Goal: Task Accomplishment & Management: Manage account settings

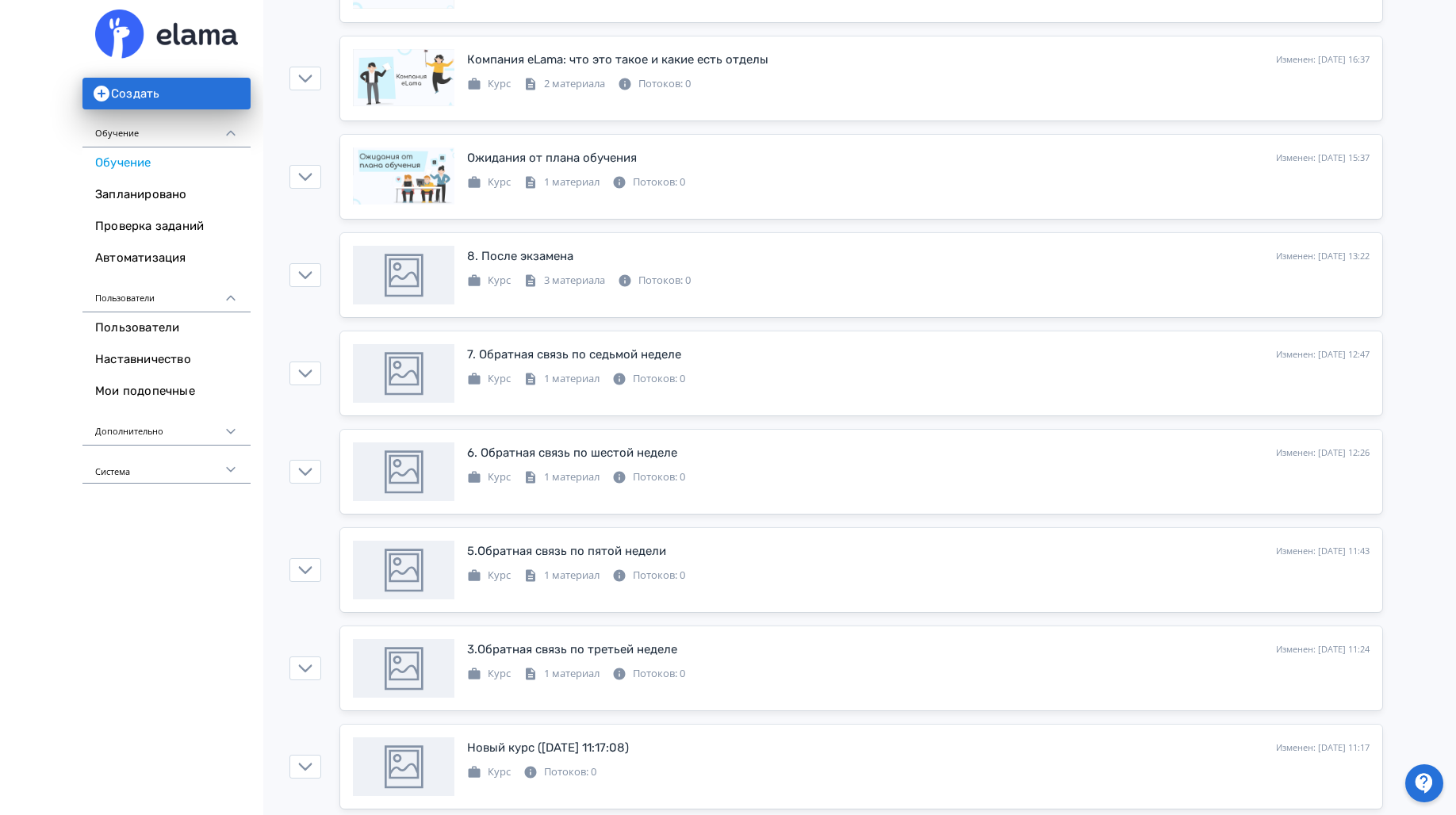
scroll to position [332, 0]
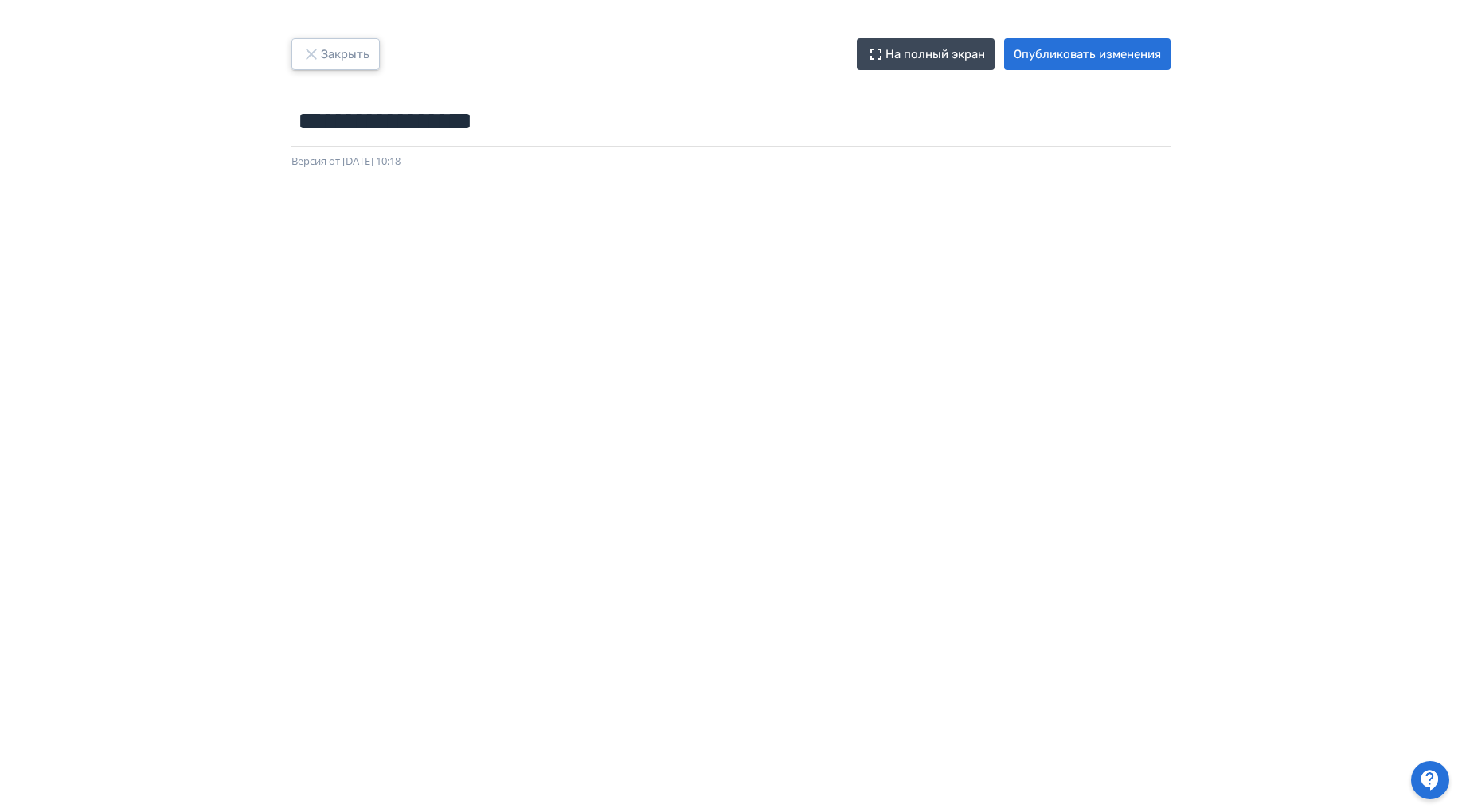
click at [318, 56] on icon "button" at bounding box center [311, 54] width 19 height 19
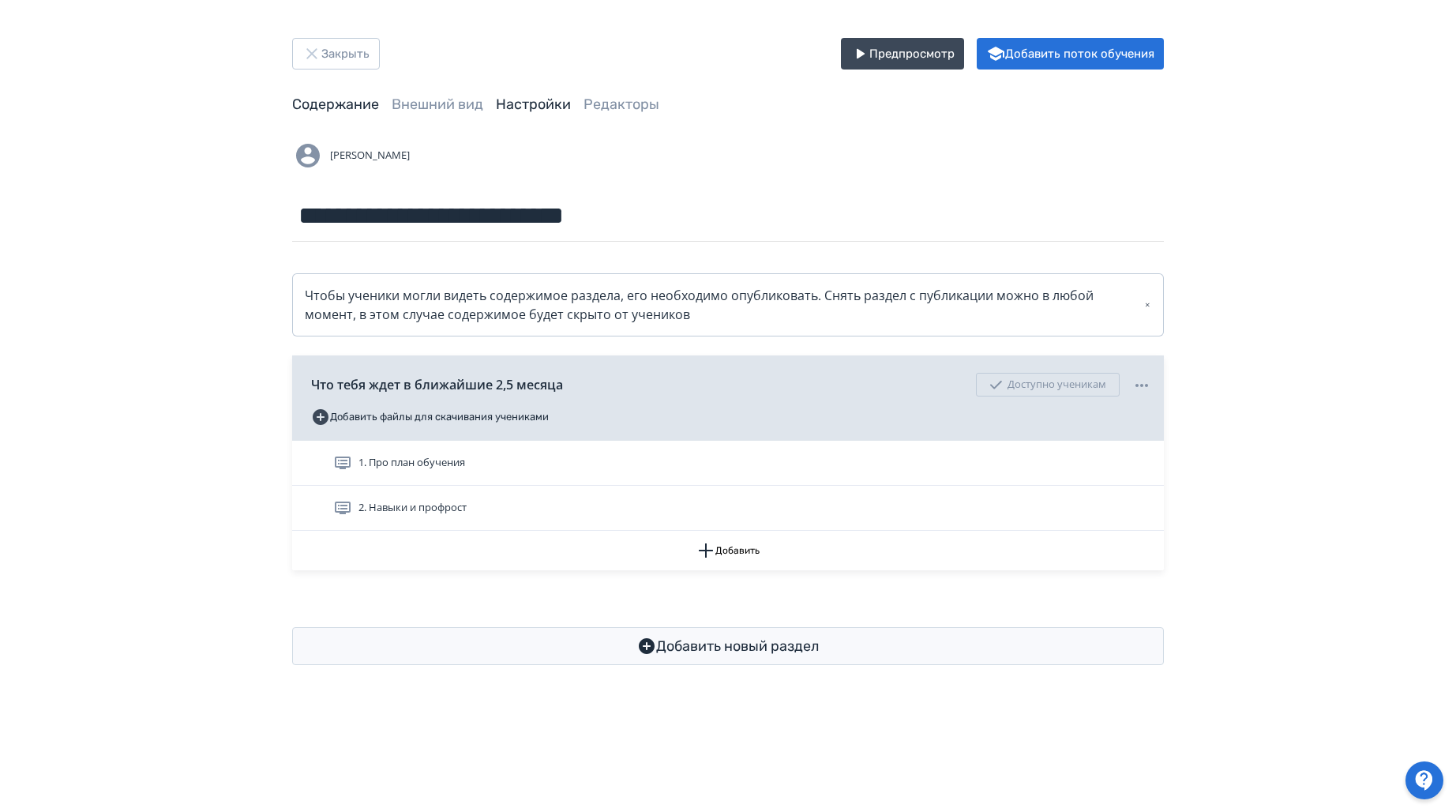
click at [518, 109] on link "Настройки" at bounding box center [533, 105] width 75 height 18
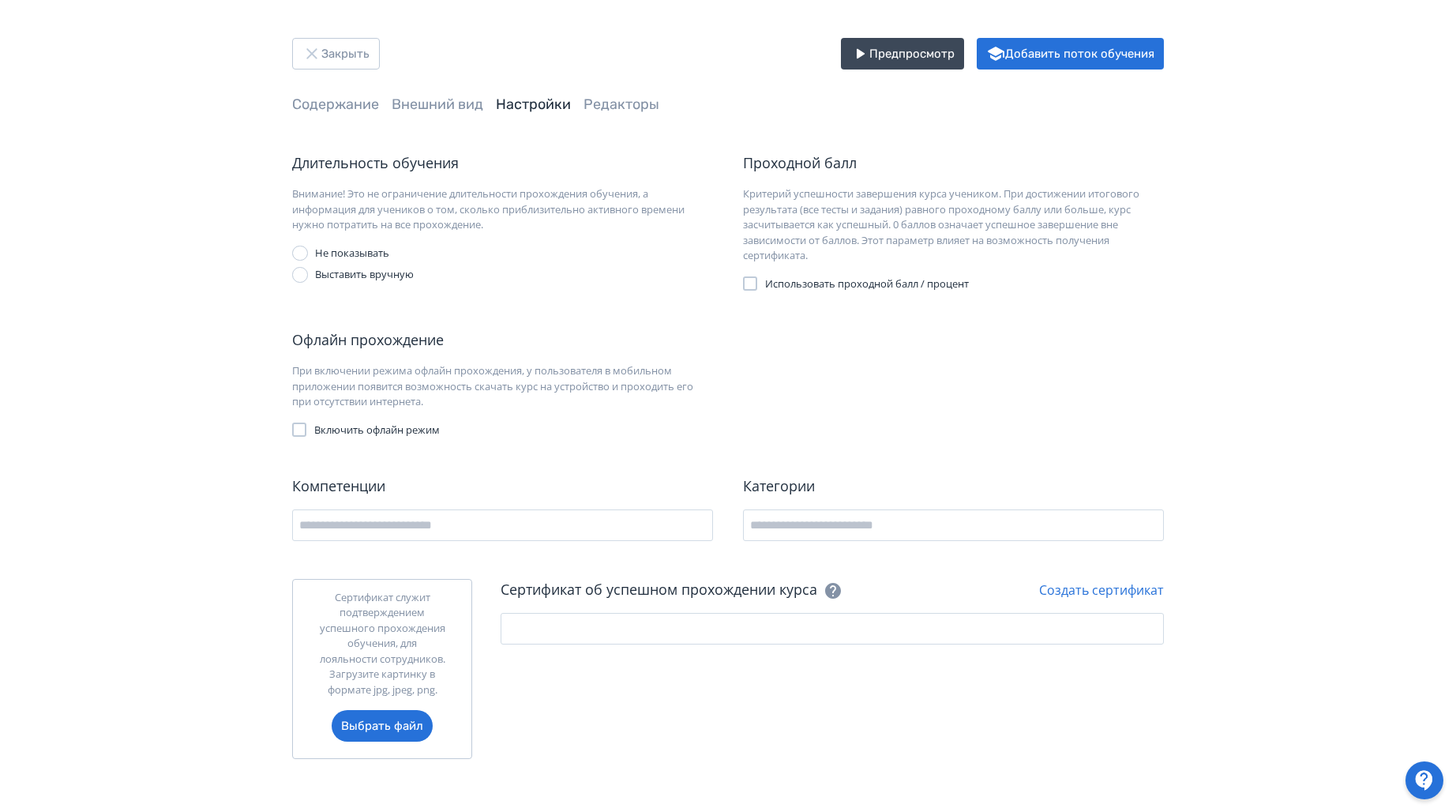
click at [350, 278] on div "Выставить вручную" at bounding box center [364, 275] width 99 height 16
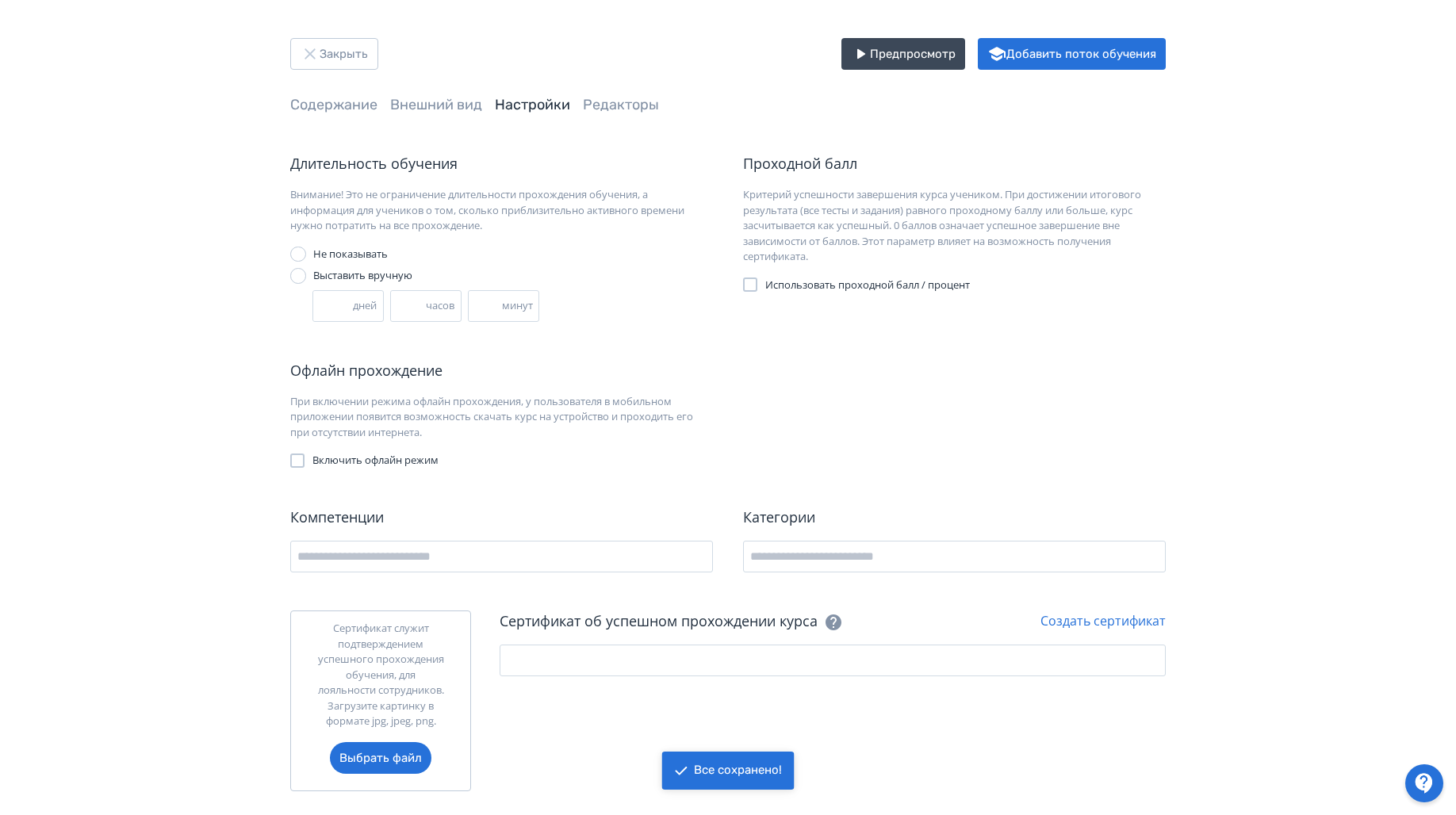
click at [328, 247] on div "Не показывать" at bounding box center [350, 255] width 74 height 16
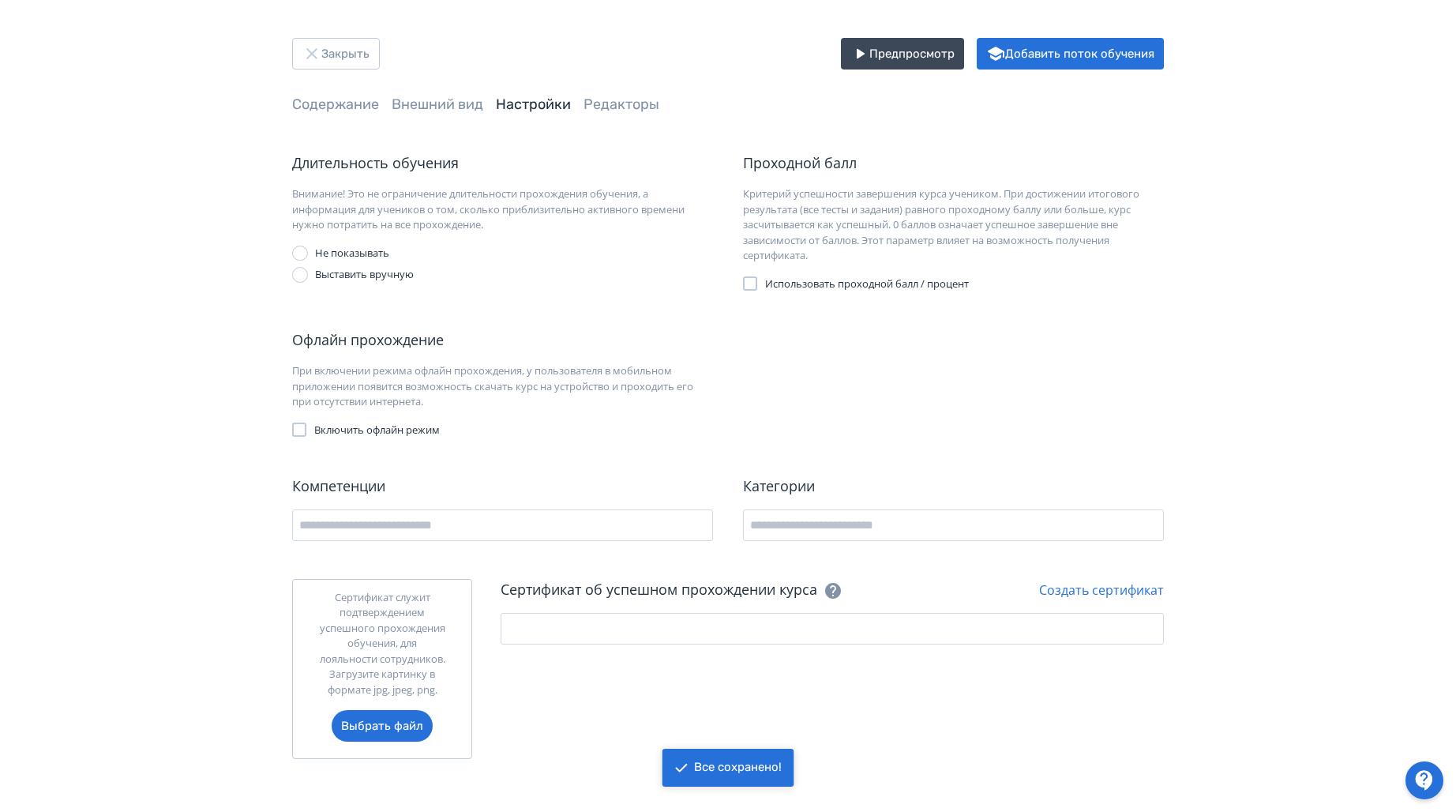
click at [389, 434] on span "Включить офлайн режим" at bounding box center [377, 430] width 126 height 16
click at [394, 434] on span "Включить офлайн режим" at bounding box center [377, 430] width 126 height 16
click at [617, 108] on link "Редакторы" at bounding box center [621, 105] width 76 height 18
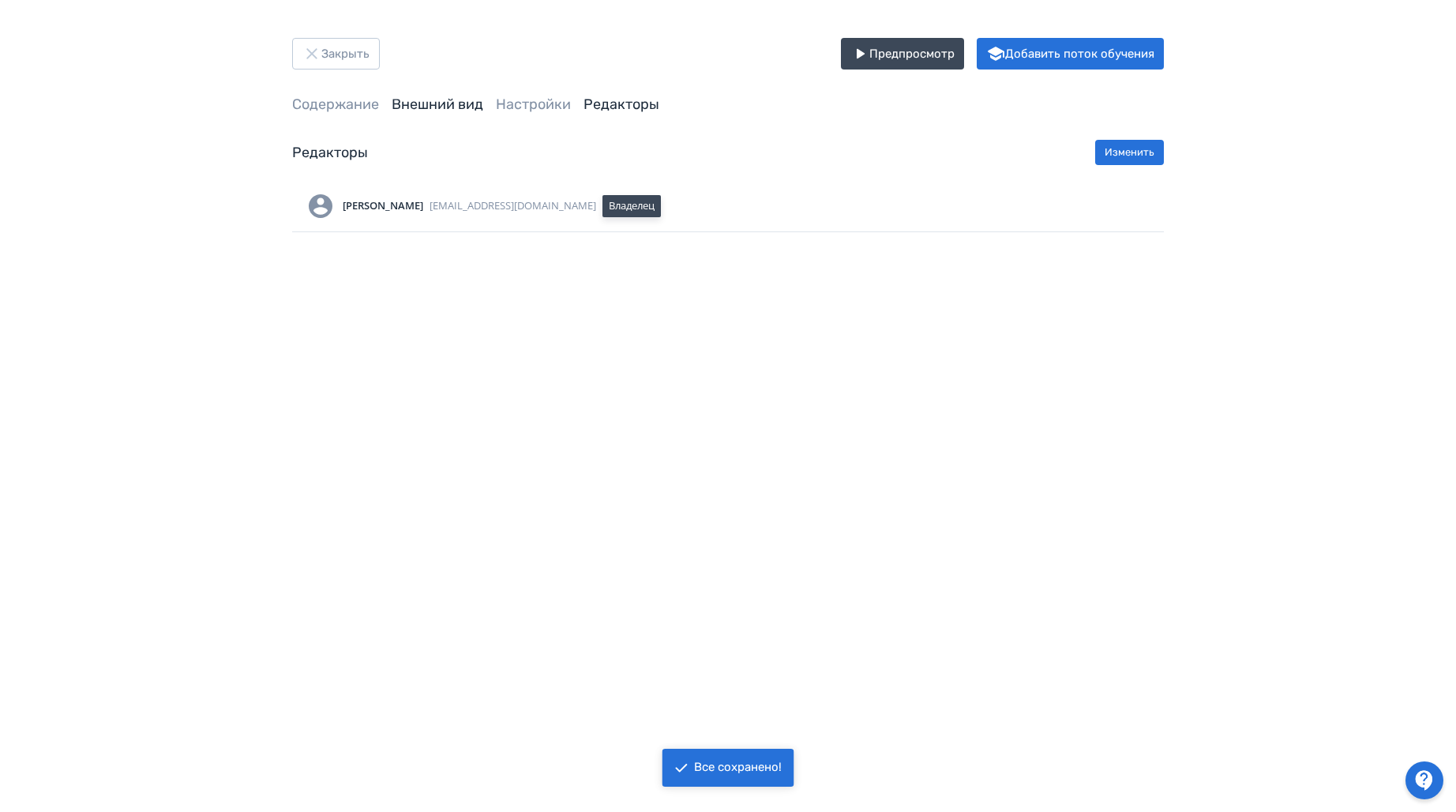
click at [438, 106] on link "Внешний вид" at bounding box center [438, 105] width 92 height 18
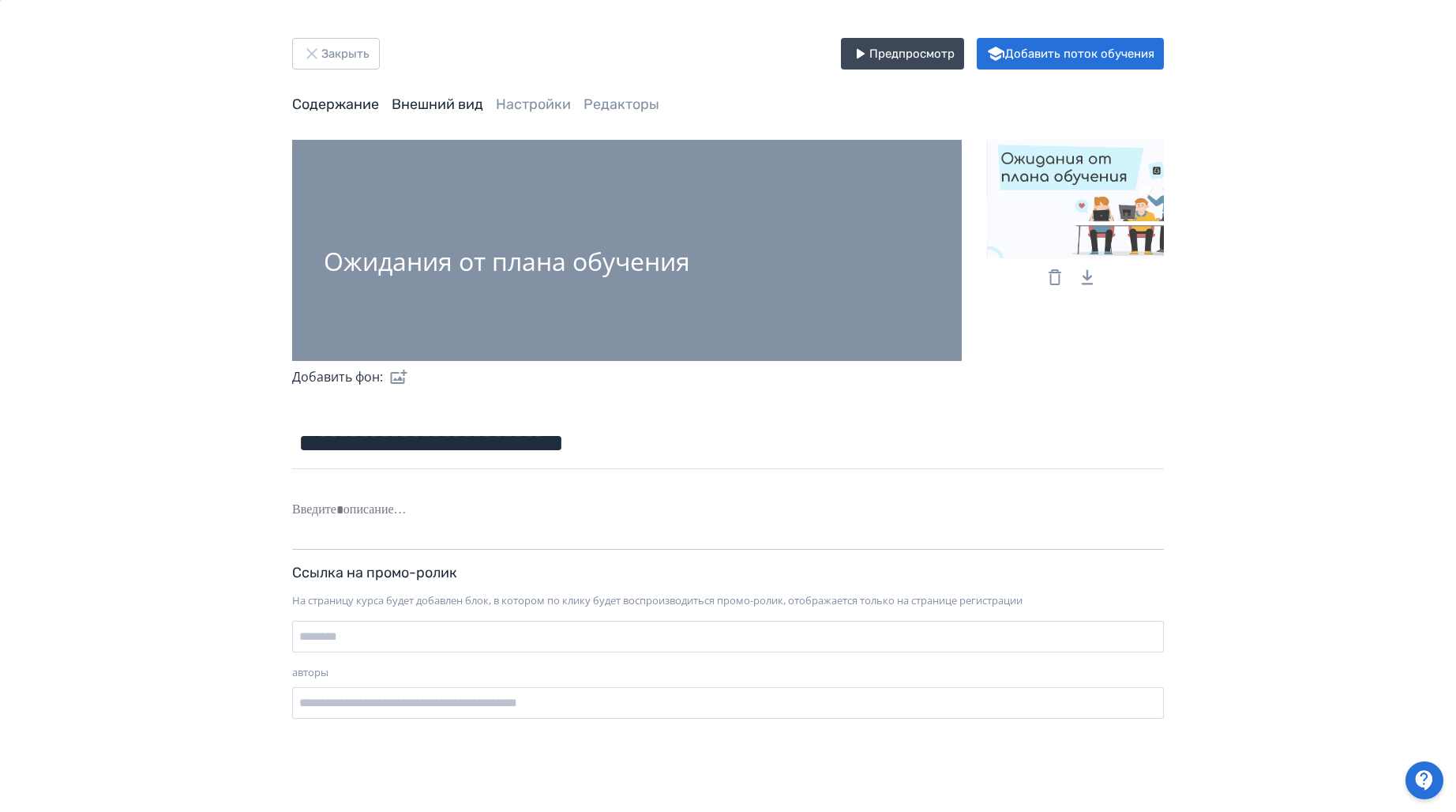
click at [334, 106] on link "Содержание" at bounding box center [336, 105] width 87 height 18
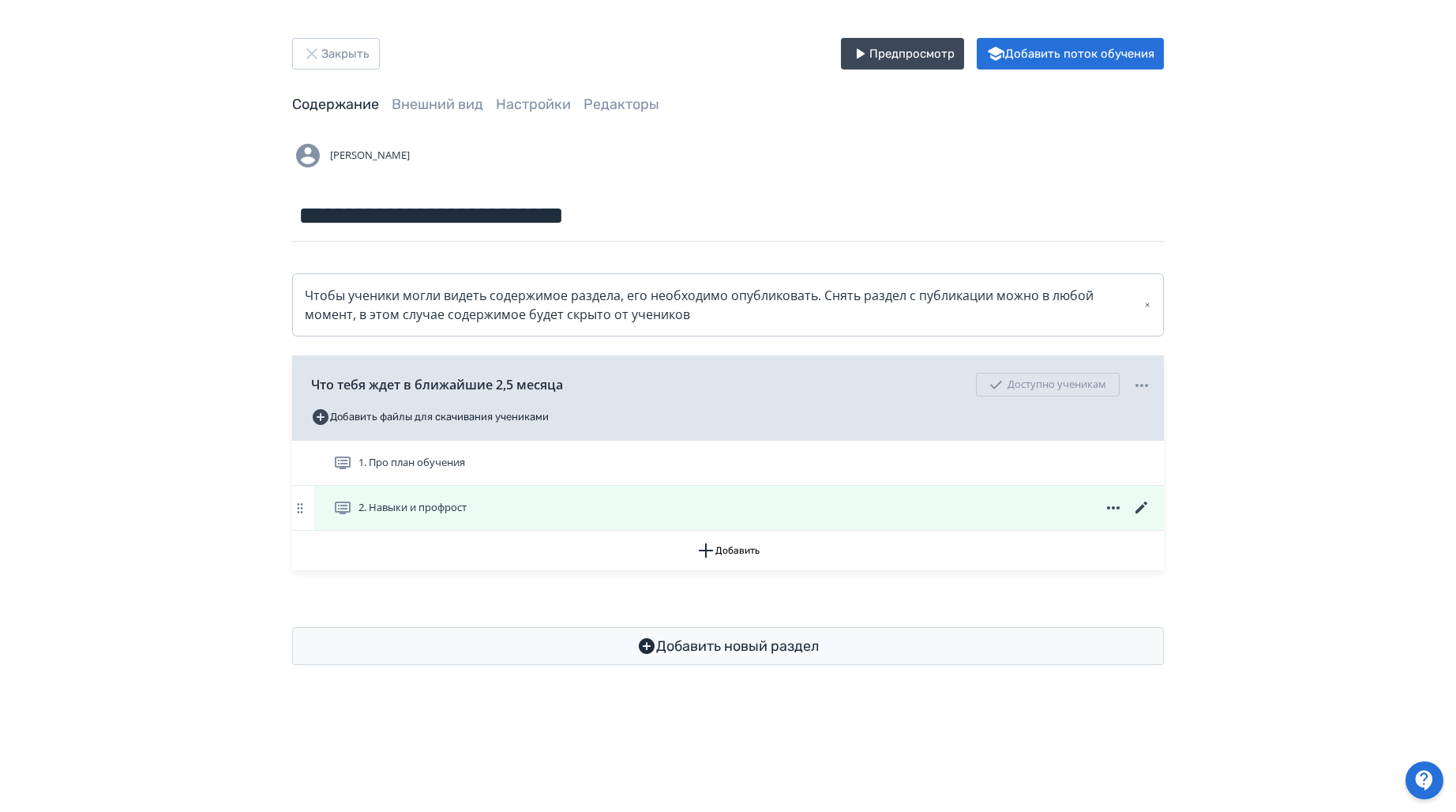
click at [1140, 508] on icon at bounding box center [1141, 507] width 12 height 12
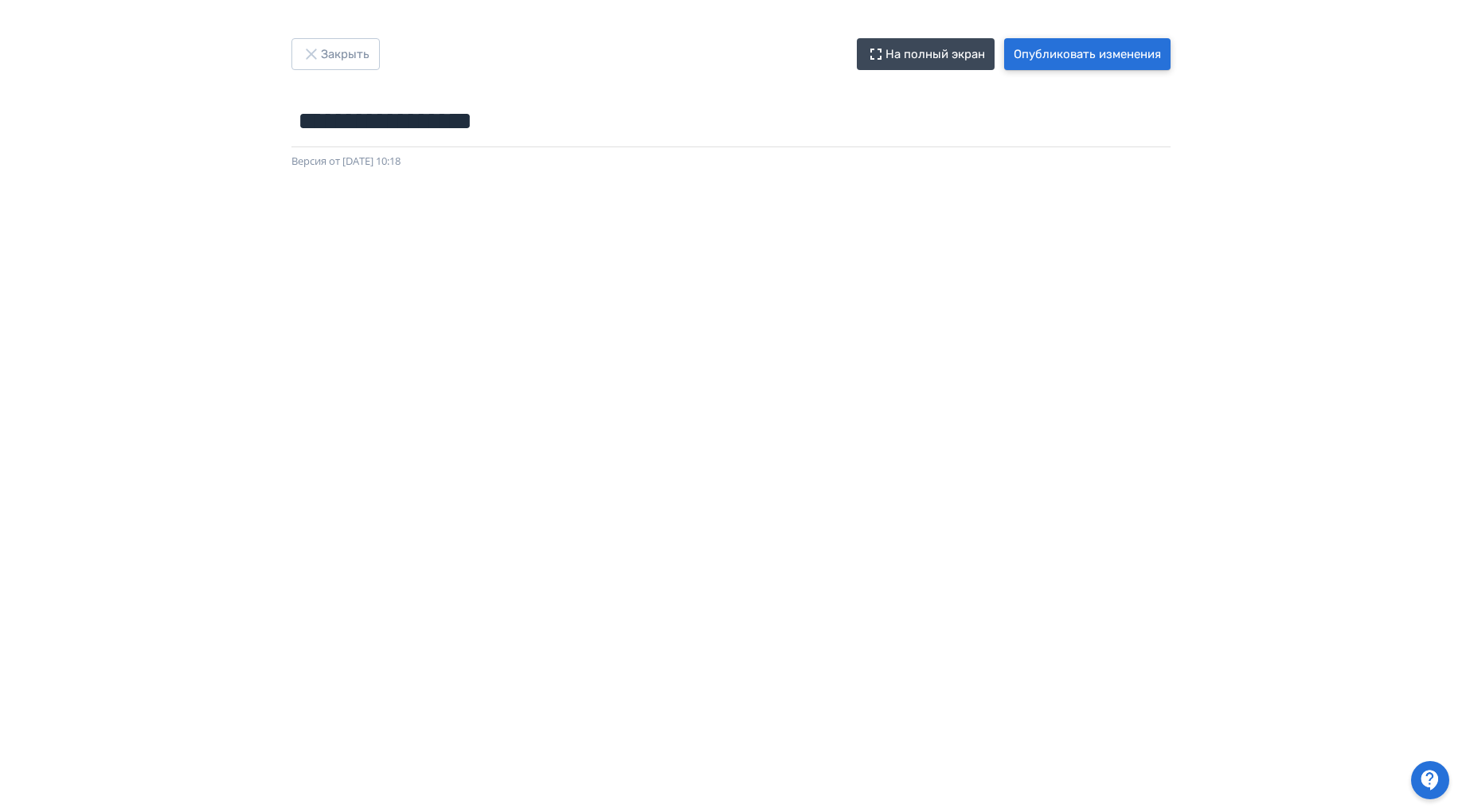
click at [1129, 60] on button "Опубликовать изменения" at bounding box center [1087, 54] width 167 height 32
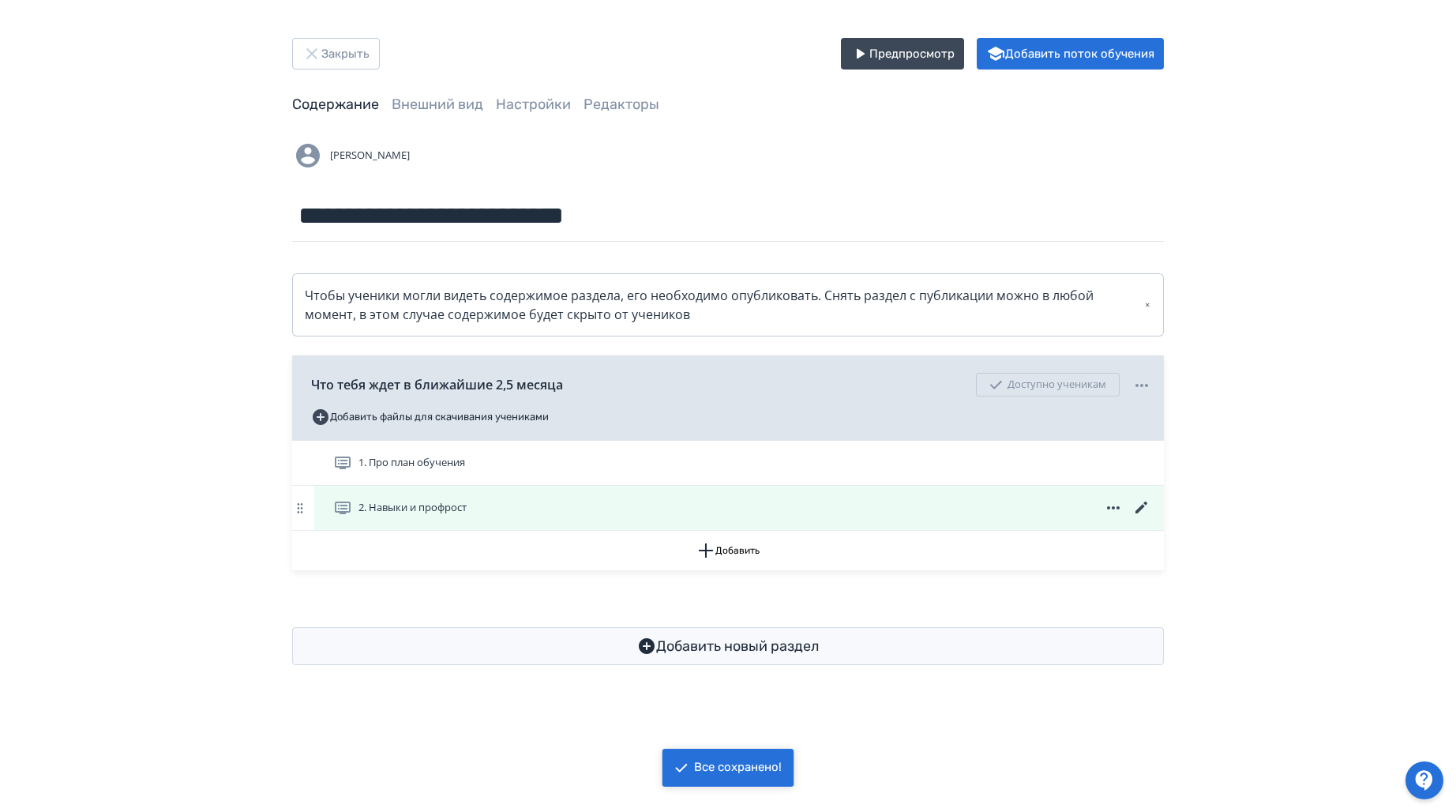
click at [1143, 503] on icon at bounding box center [1141, 507] width 12 height 12
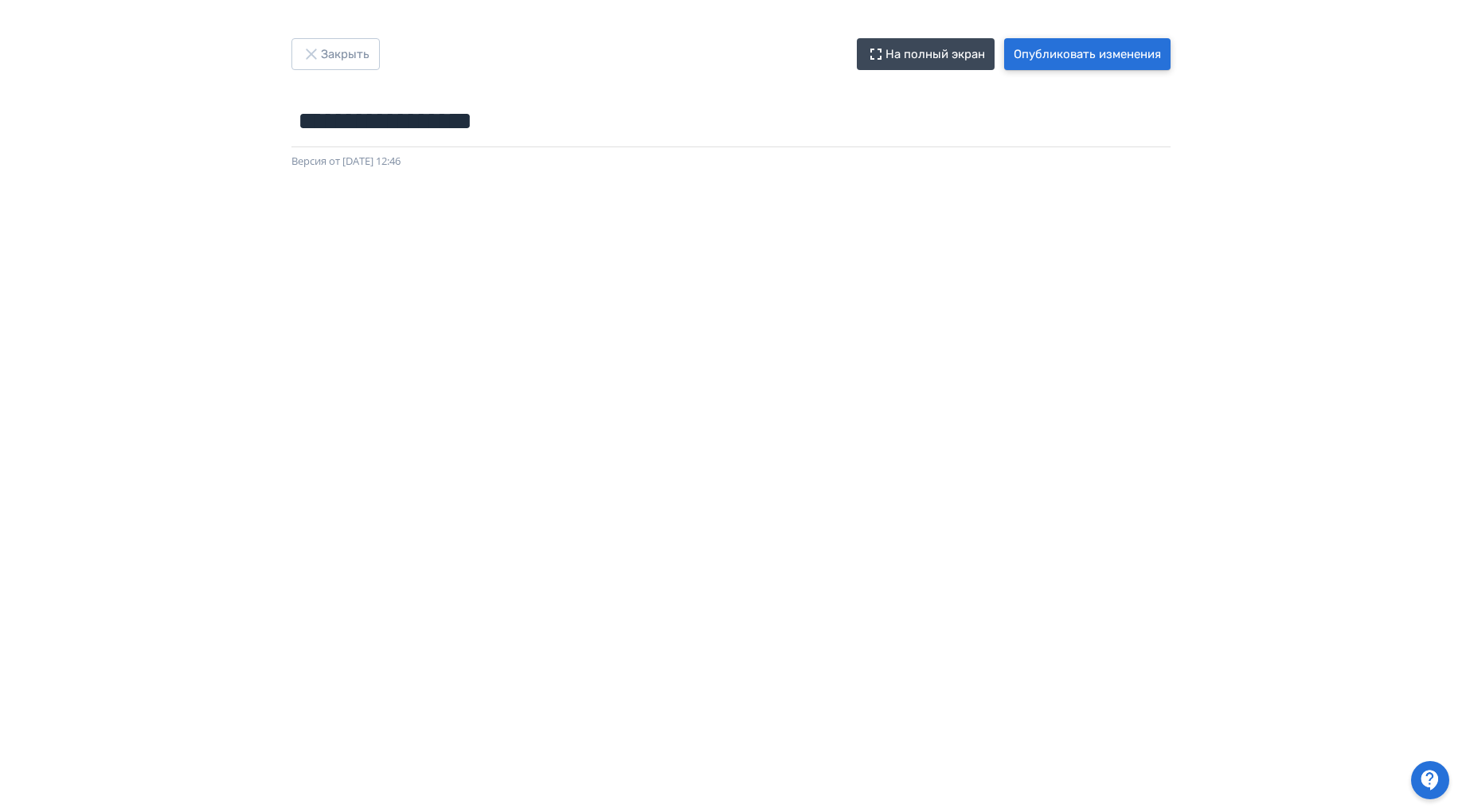
click at [1045, 53] on button "Опубликовать изменения" at bounding box center [1087, 54] width 167 height 32
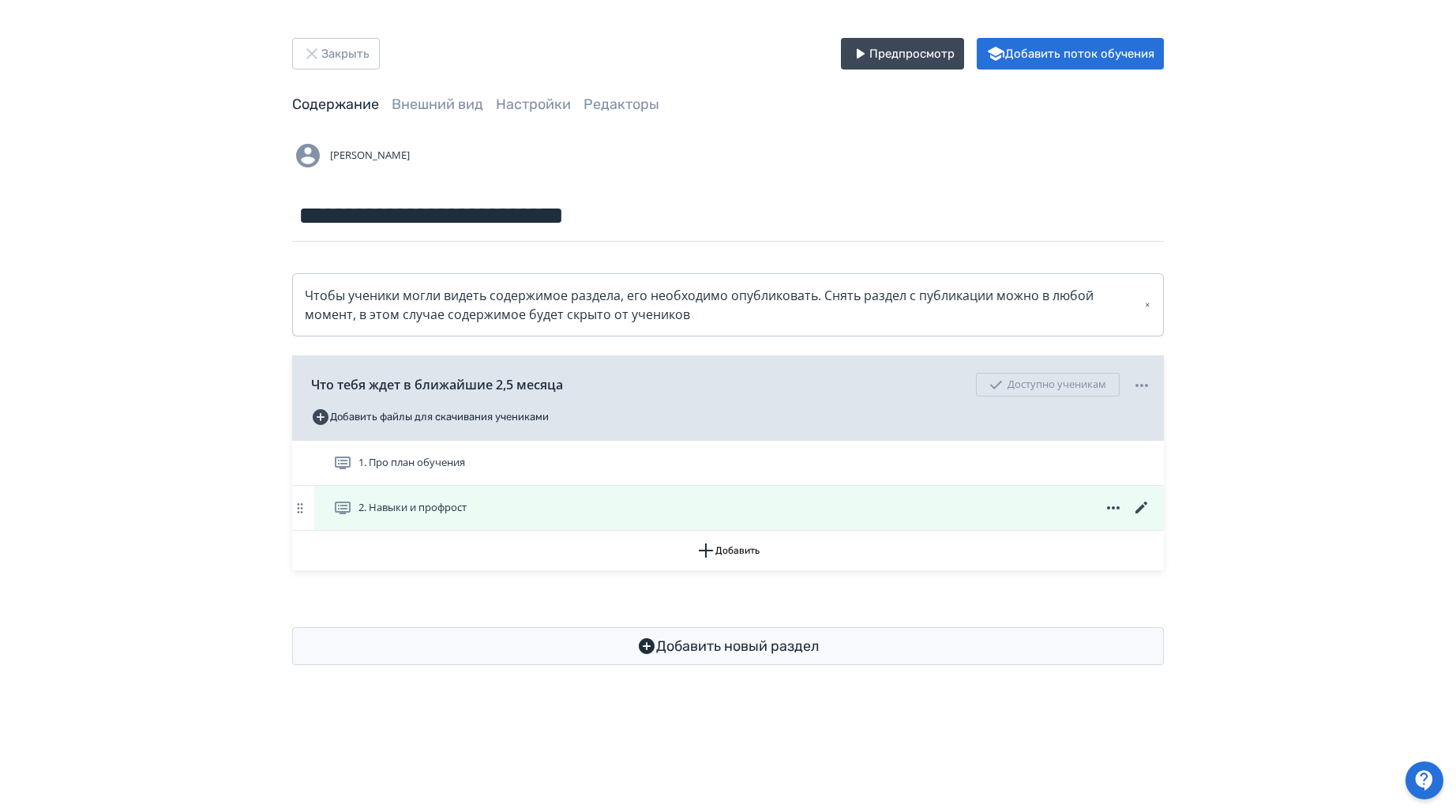
click at [1142, 510] on icon at bounding box center [1143, 508] width 19 height 19
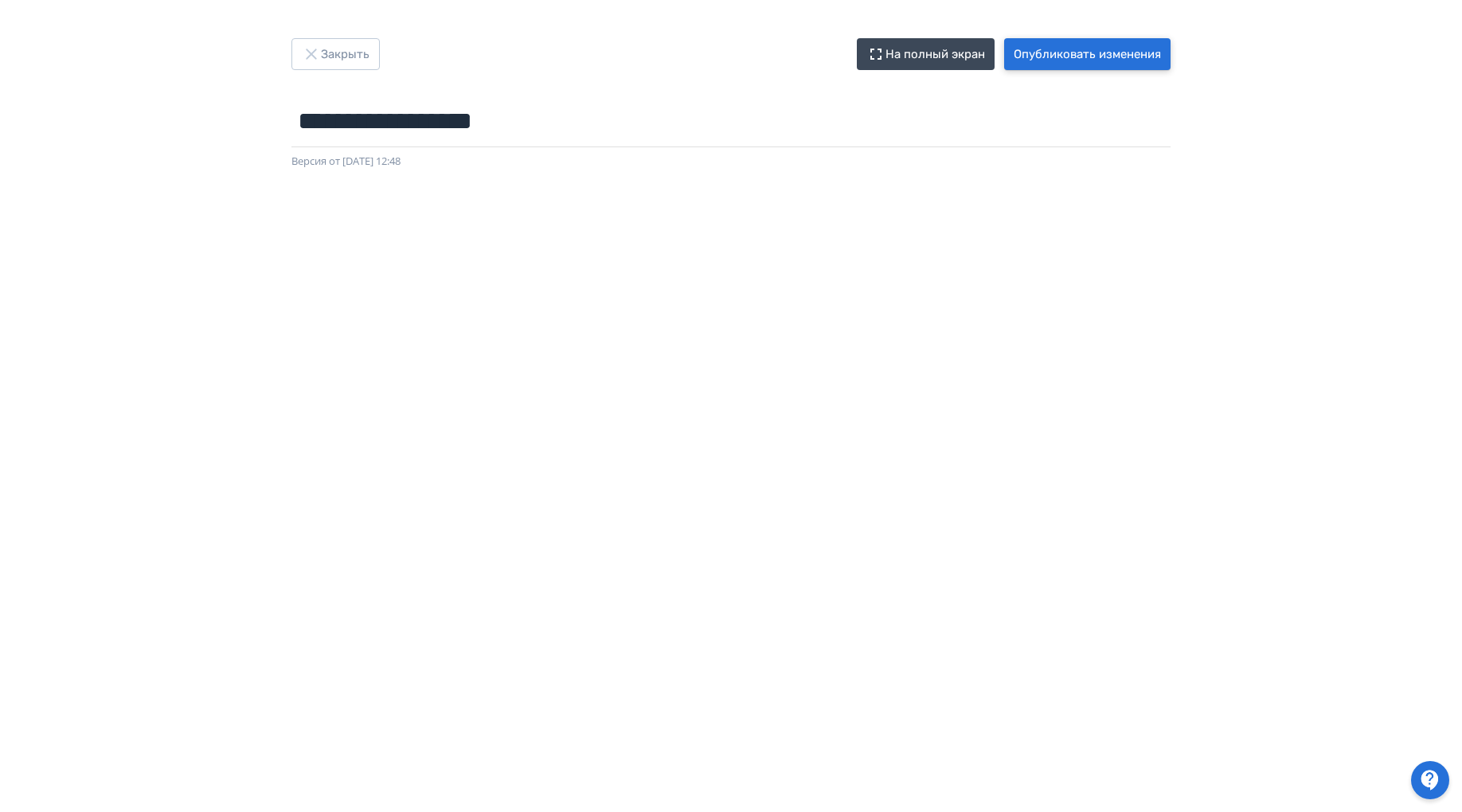
click at [1051, 56] on button "Опубликовать изменения" at bounding box center [1087, 54] width 167 height 32
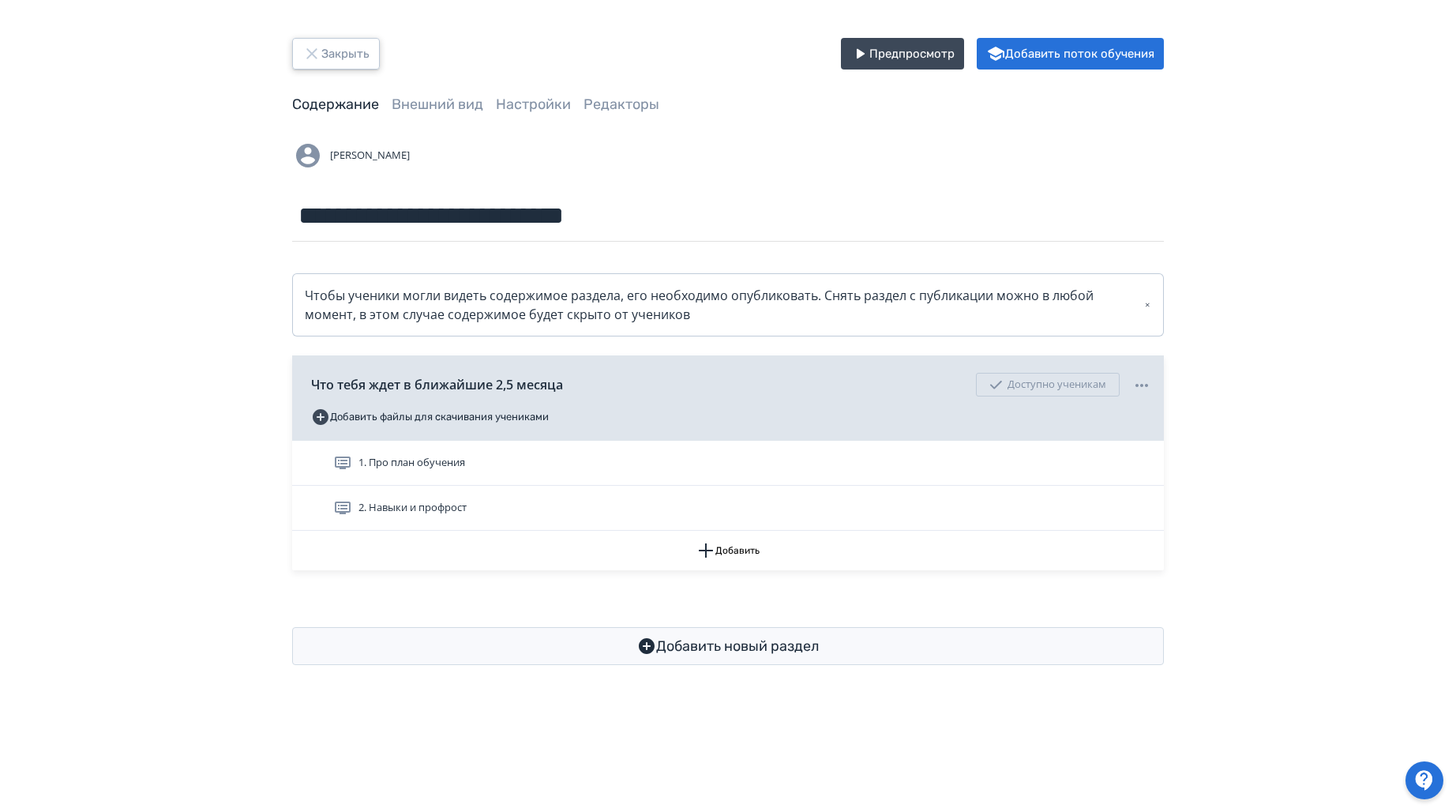
click at [317, 60] on icon "button" at bounding box center [312, 54] width 19 height 19
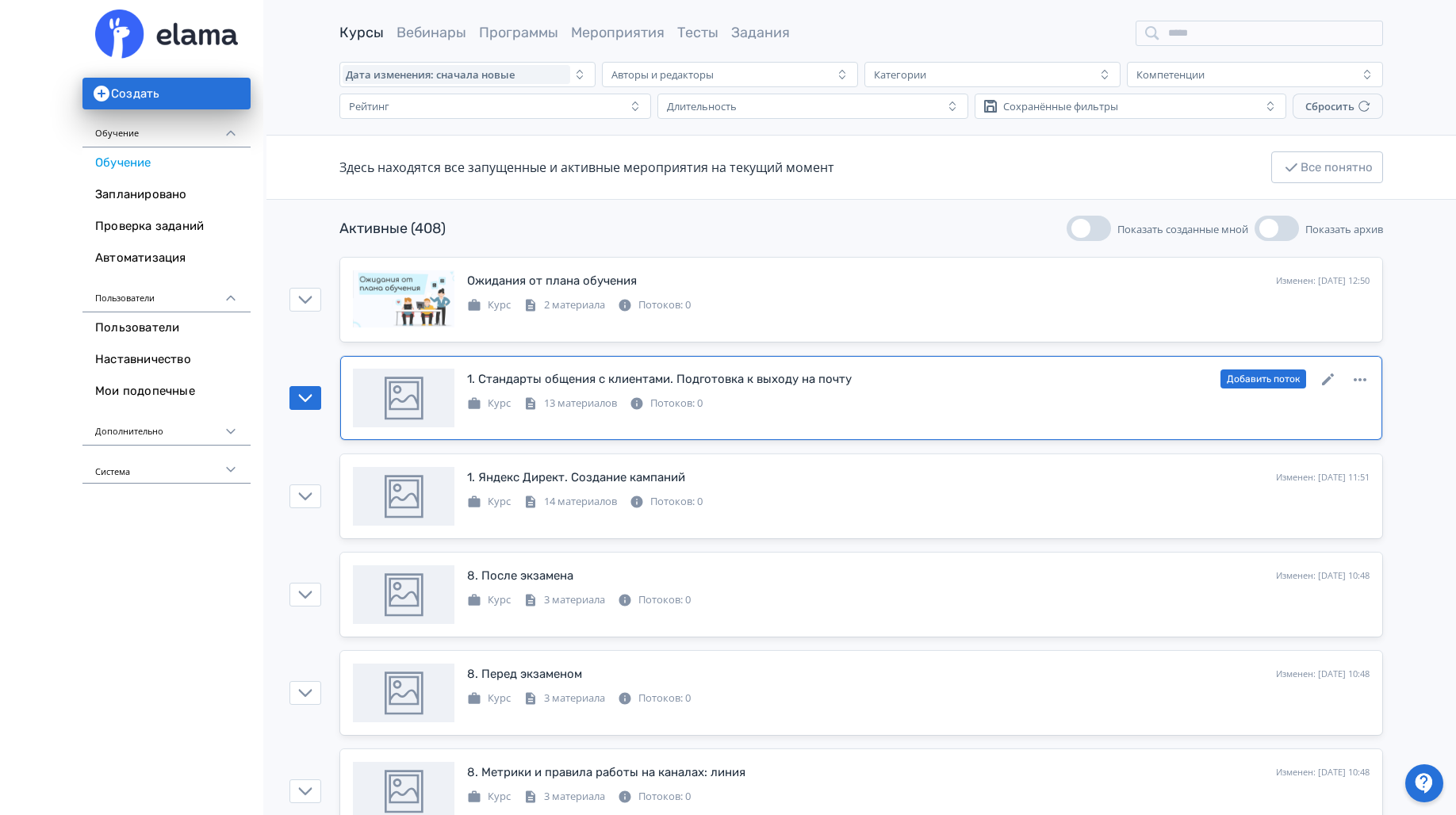
scroll to position [45, 0]
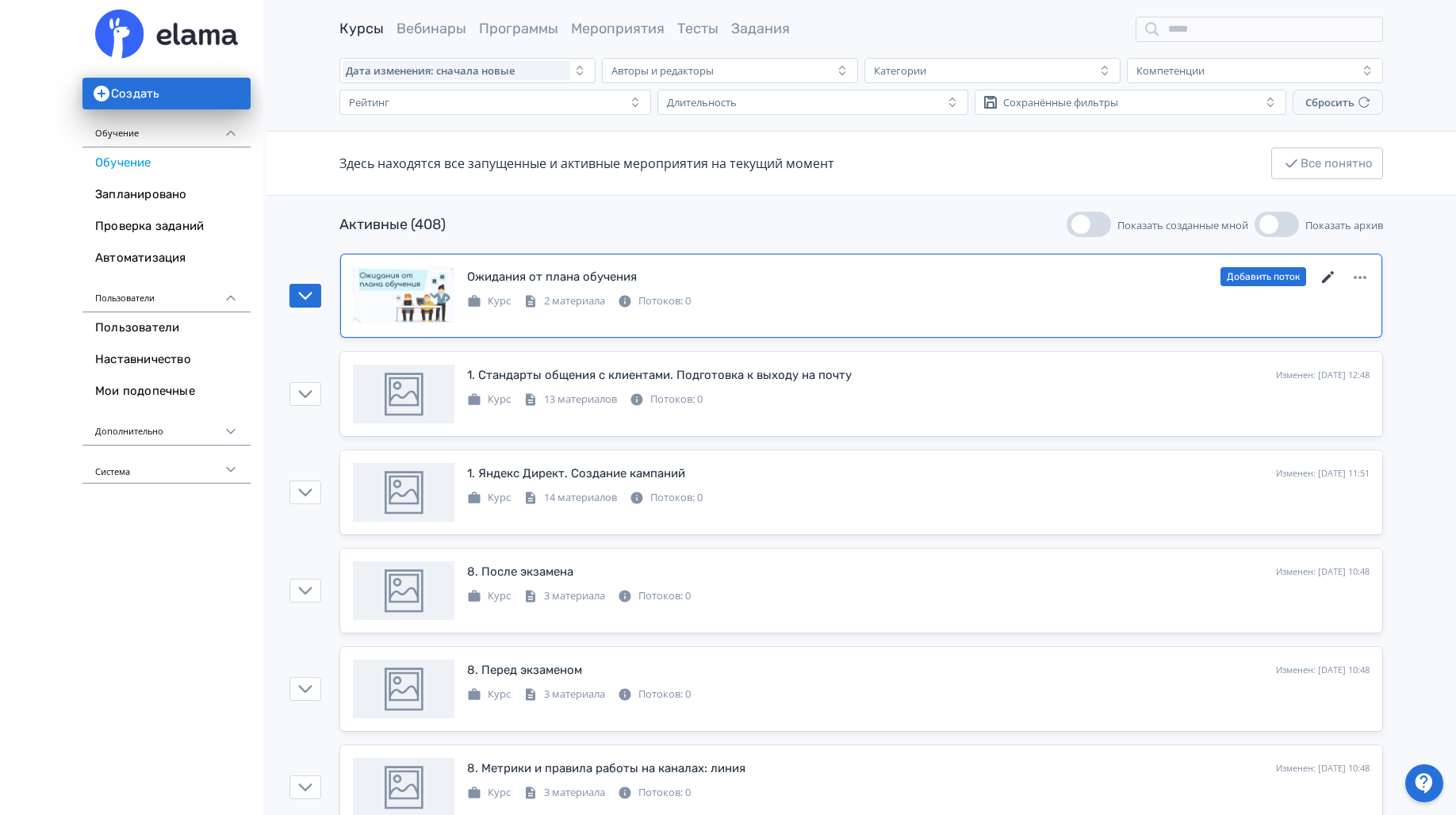
click at [1328, 274] on icon at bounding box center [1327, 277] width 12 height 12
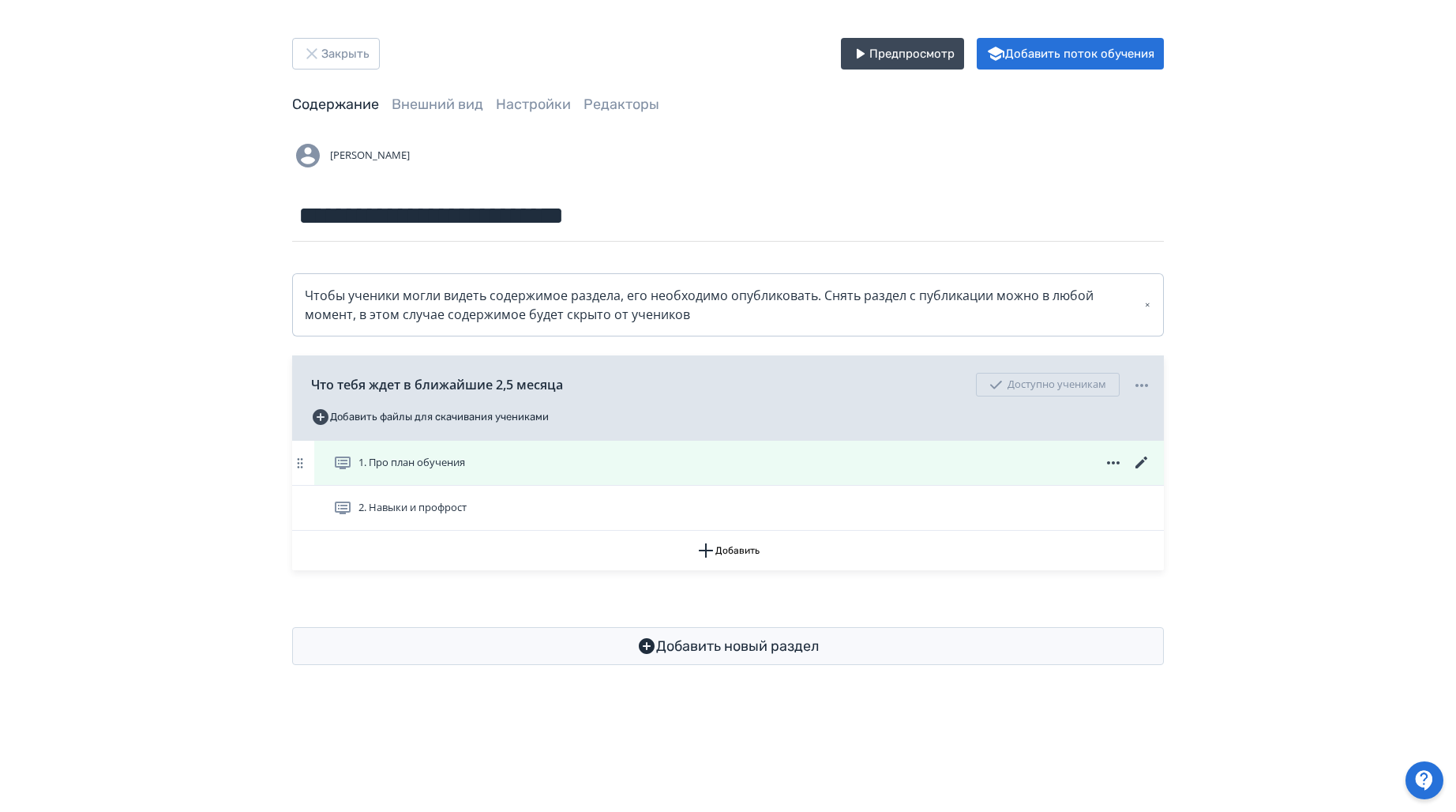
click at [1102, 462] on span at bounding box center [1114, 463] width 76 height 19
click at [1143, 462] on icon at bounding box center [1141, 462] width 12 height 12
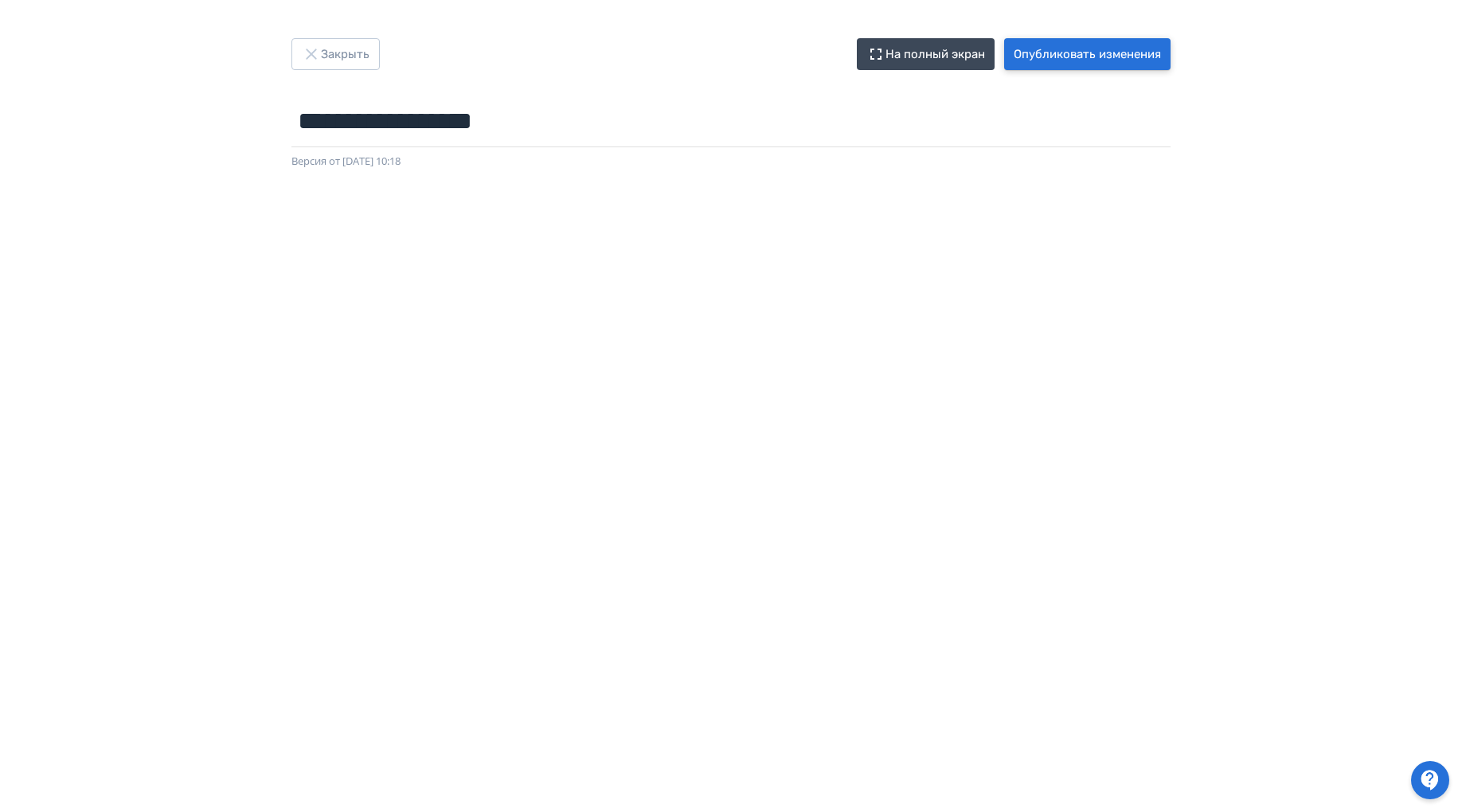
click at [1092, 48] on button "Опубликовать изменения" at bounding box center [1087, 54] width 167 height 32
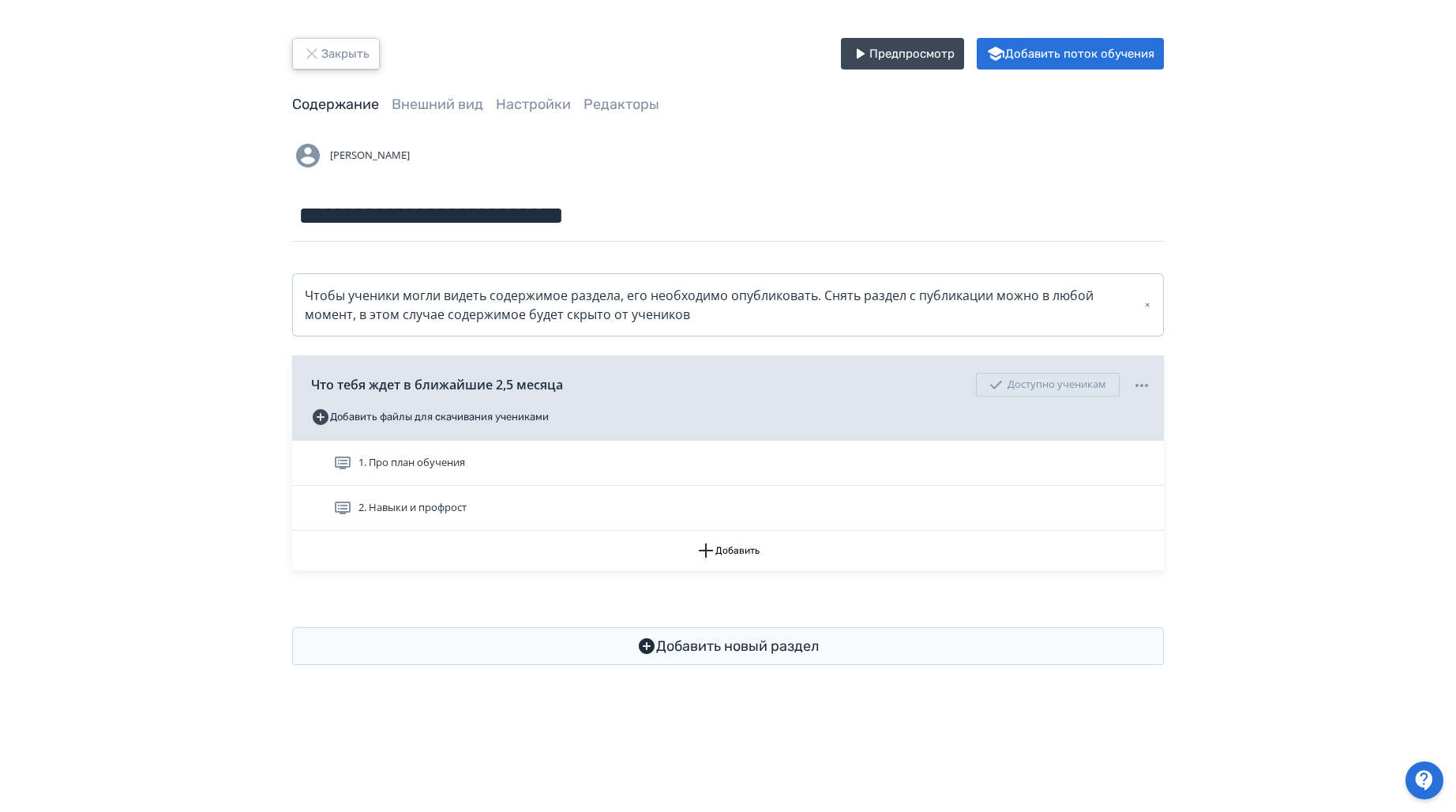
click at [318, 54] on icon "button" at bounding box center [312, 54] width 19 height 19
